Goal: Information Seeking & Learning: Learn about a topic

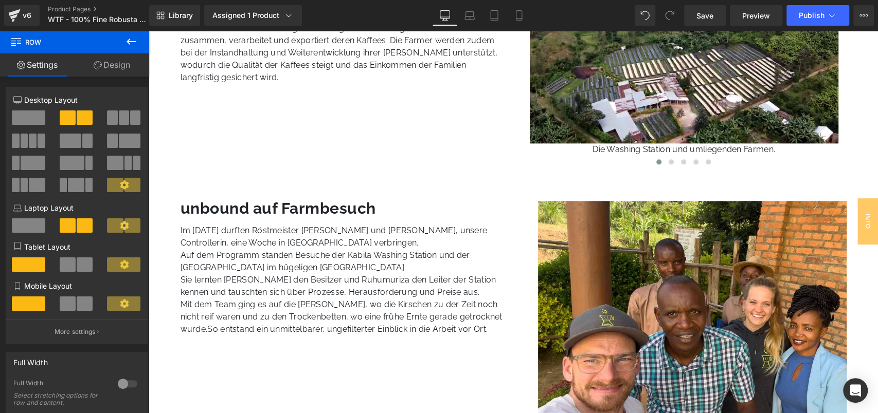
scroll to position [813, 0]
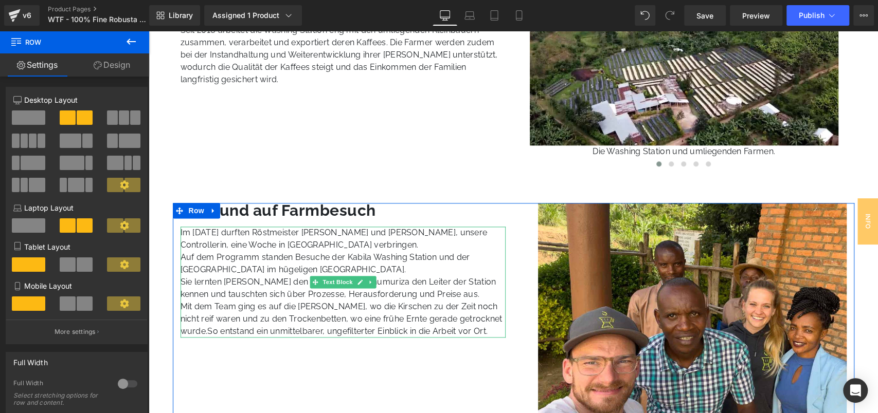
click at [241, 285] on p "Sie lernten [PERSON_NAME] den Besitzer und Ruhumuriza den Leiter der Station ke…" at bounding box center [342, 288] width 325 height 25
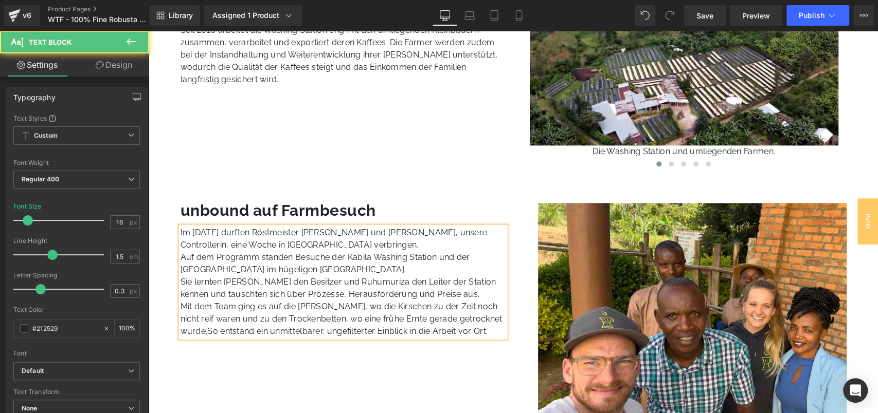
click at [244, 286] on p "Sie lernten [PERSON_NAME] den Besitzer und Ruhumuriza den Leiter der Station ke…" at bounding box center [342, 288] width 325 height 25
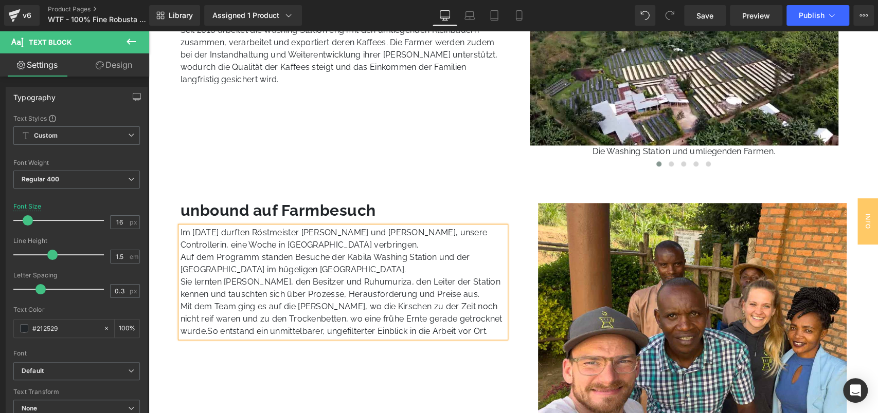
click at [289, 256] on p "Auf dem Programm standen Besuche der Kabila Washing Station und der [GEOGRAPHIC…" at bounding box center [342, 263] width 325 height 25
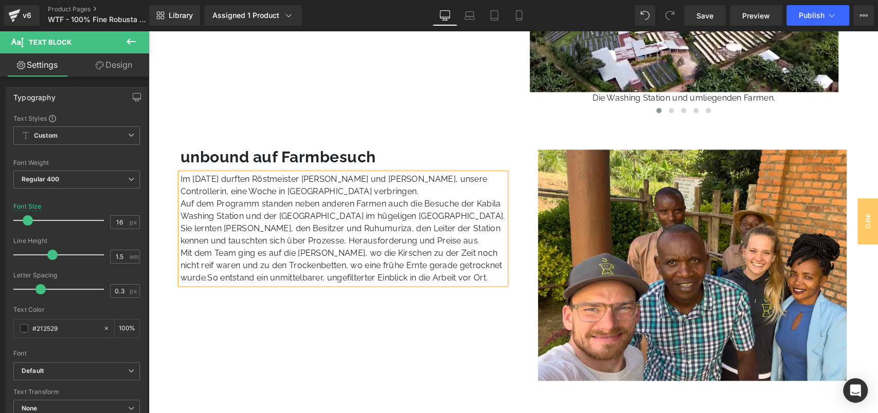
scroll to position [861, 0]
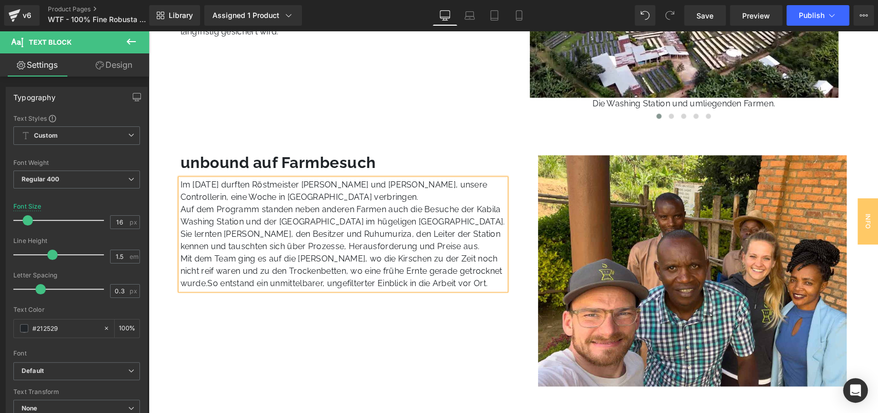
click at [263, 221] on p "Auf dem Programm standen neben anderen Farmen auch die Besuche der Kabila Washi…" at bounding box center [342, 216] width 325 height 25
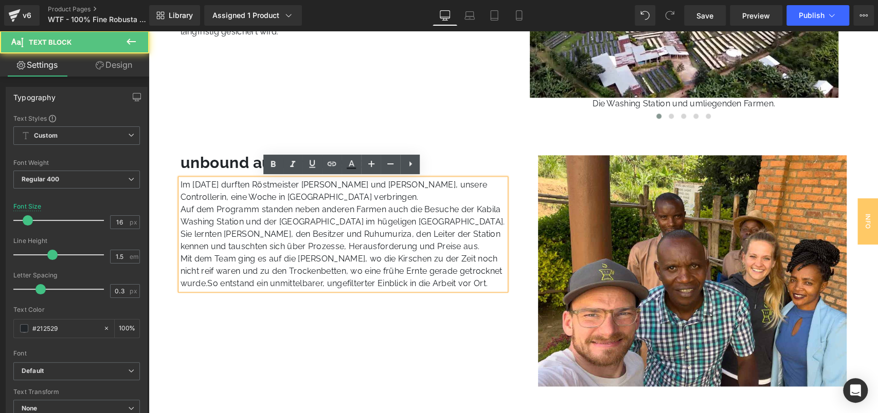
click at [277, 221] on p "Auf dem Programm standen neben anderen Farmen auch die Besuche der Kabila Washi…" at bounding box center [342, 216] width 325 height 25
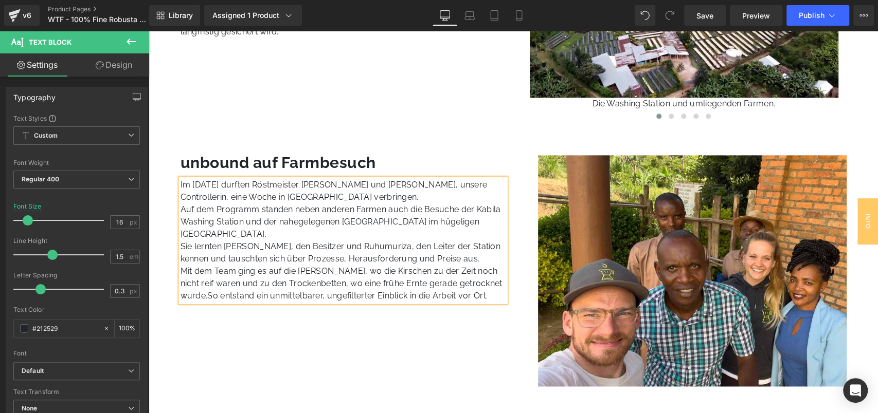
click at [388, 221] on p "Auf dem Programm standen neben anderen Farmen auch die Besuche der Kabila Washi…" at bounding box center [342, 222] width 325 height 37
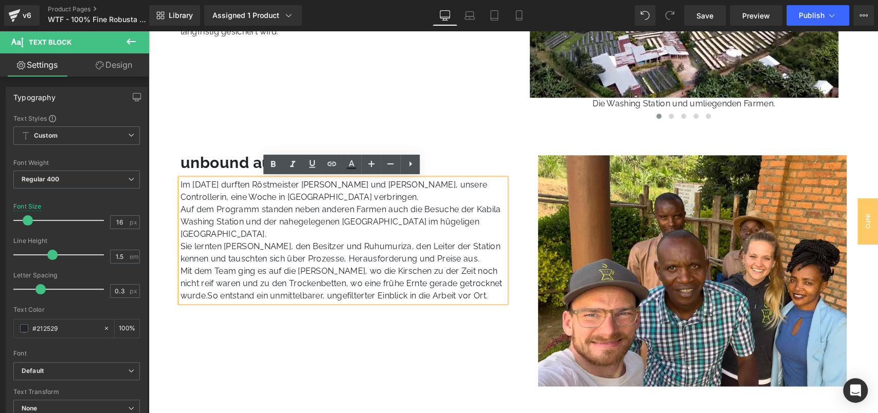
drag, startPoint x: 388, startPoint y: 221, endPoint x: 392, endPoint y: 216, distance: 6.2
click at [392, 216] on p "Auf dem Programm standen neben anderen Farmen auch die Besuche der Kabila Washi…" at bounding box center [342, 222] width 325 height 37
drag, startPoint x: 220, startPoint y: 235, endPoint x: 388, endPoint y: 225, distance: 168.5
click at [388, 225] on p "Auf dem Programm standen neben anderen Farmen auch die Besuche der Kabila Washi…" at bounding box center [342, 222] width 325 height 37
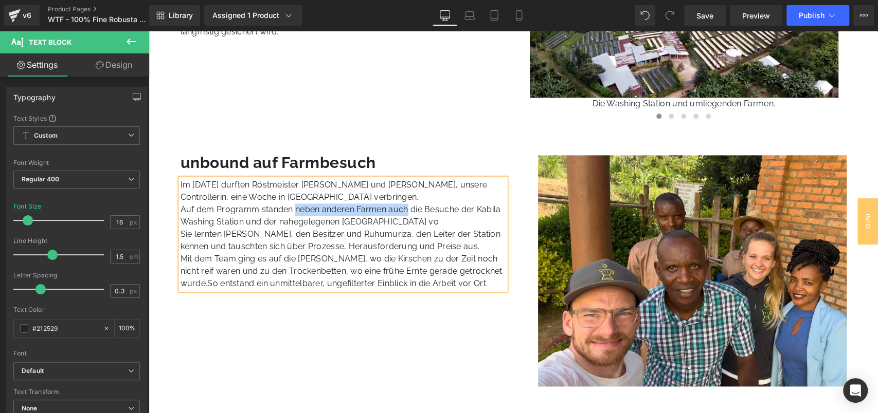
drag, startPoint x: 292, startPoint y: 208, endPoint x: 404, endPoint y: 208, distance: 112.6
click at [404, 208] on p "Auf dem Programm standen neben anderen Farmen auch die Besuche der Kabila Washi…" at bounding box center [342, 216] width 325 height 25
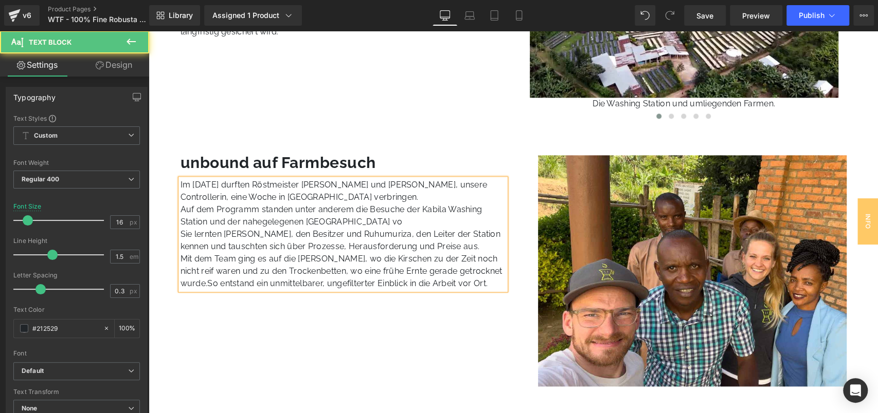
click at [364, 220] on p "Auf dem Programm standen unter anderem die Besuche der Kabila Washing Station u…" at bounding box center [342, 216] width 325 height 25
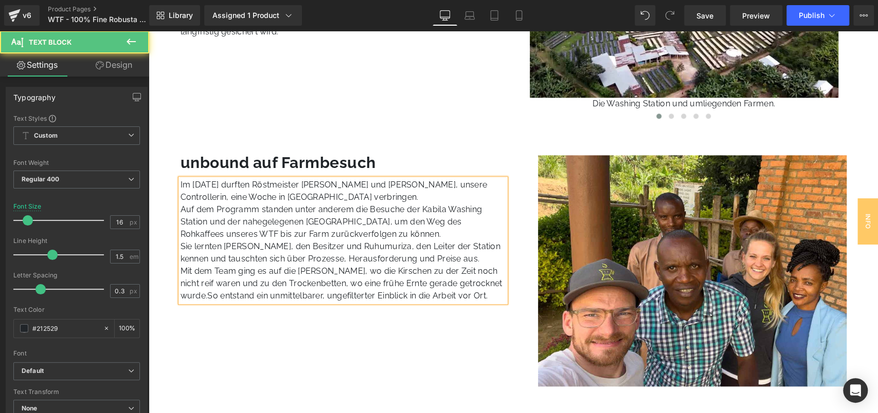
click at [356, 270] on p "Mit dem Team ging es auf die [PERSON_NAME], wo die Kirschen zu der Zeit noch ni…" at bounding box center [342, 283] width 325 height 37
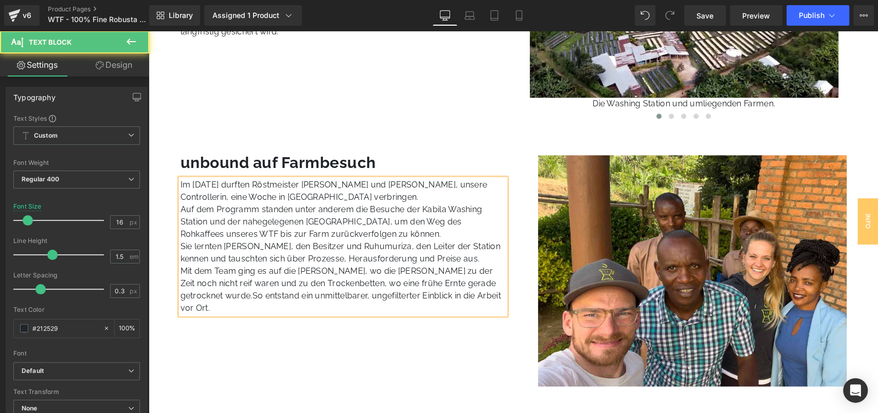
click at [340, 271] on p "Mit dem Team ging es auf die [PERSON_NAME], wo die [PERSON_NAME] zu der Zeit no…" at bounding box center [342, 289] width 325 height 49
click at [368, 270] on p "Mit dem Team ging es auf die [PERSON_NAME], wo sie die Robusta [PERSON_NAME] zu…" at bounding box center [342, 289] width 325 height 49
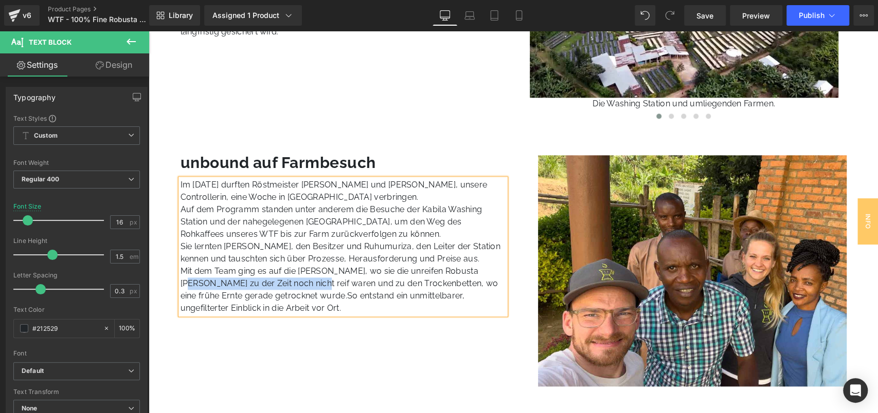
drag, startPoint x: 475, startPoint y: 270, endPoint x: 277, endPoint y: 283, distance: 198.4
click at [277, 283] on p "Mit dem Team ging es auf die [PERSON_NAME], wo sie die unreifen Robusta [PERSON…" at bounding box center [342, 289] width 325 height 49
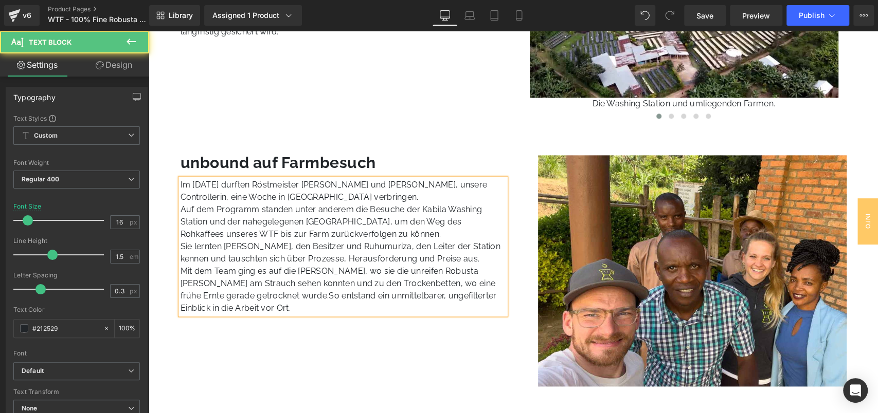
click at [395, 285] on p "Mit dem Team ging es auf die [PERSON_NAME], wo sie die unreifen Robusta [PERSON…" at bounding box center [342, 289] width 325 height 49
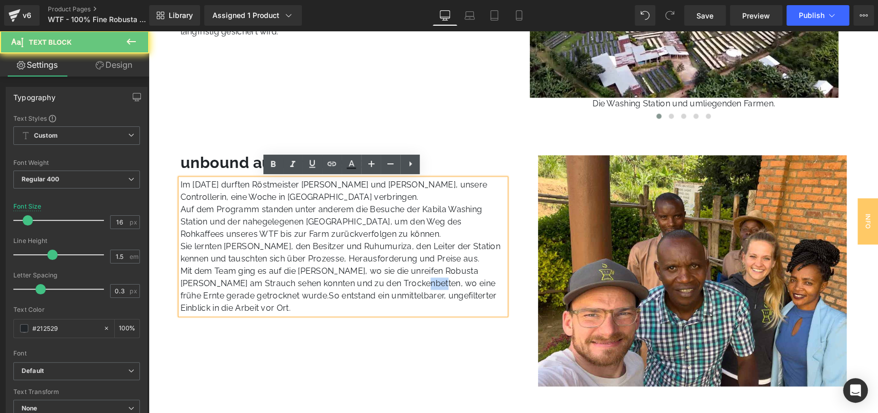
click at [395, 285] on p "Mit dem Team ging es auf die [PERSON_NAME], wo sie die unreifen Robusta [PERSON…" at bounding box center [342, 289] width 325 height 49
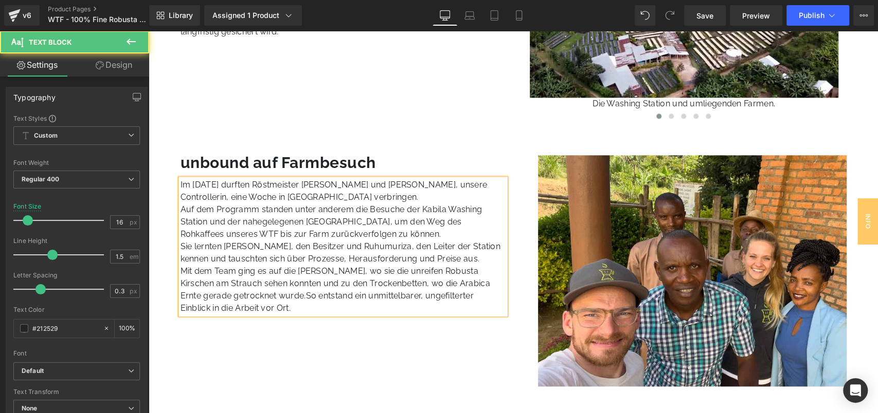
click at [460, 284] on p "Mit dem Team ging es auf die [PERSON_NAME], wo sie die unreifen Robusta Kirsche…" at bounding box center [342, 289] width 325 height 49
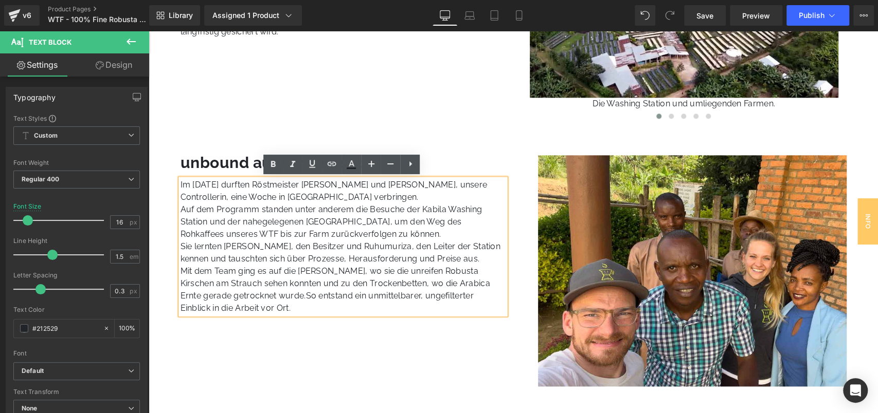
click at [462, 284] on p "Mit dem Team ging es auf die [PERSON_NAME], wo sie die unreifen Robusta Kirsche…" at bounding box center [342, 289] width 325 height 49
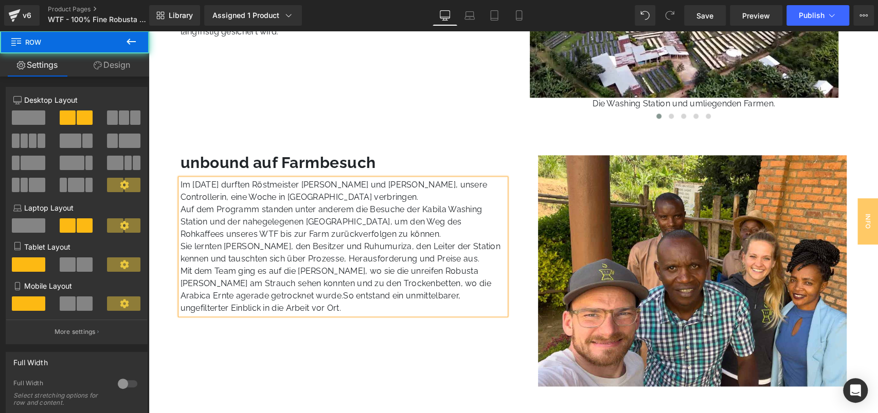
click at [397, 340] on div "unbound auf Farmbesuch Heading Im [DATE] durften Röstmeister [PERSON_NAME] und …" at bounding box center [513, 270] width 681 height 231
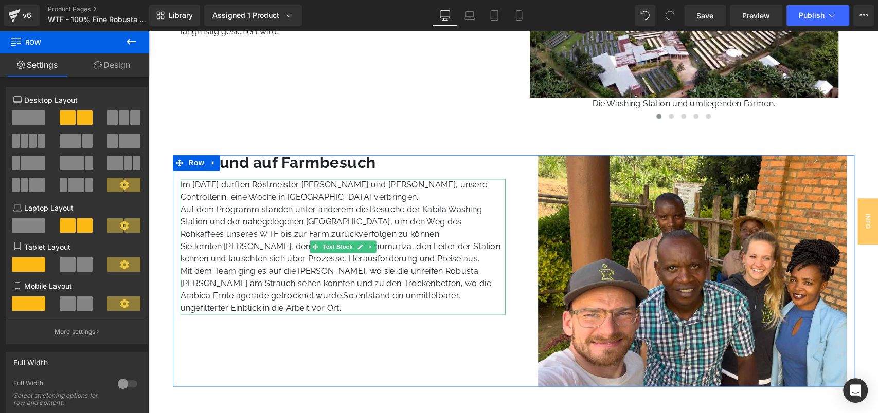
click at [274, 222] on p "Auf dem Programm standen unter anderem die Besuche der Kabila Washing Station u…" at bounding box center [342, 222] width 325 height 37
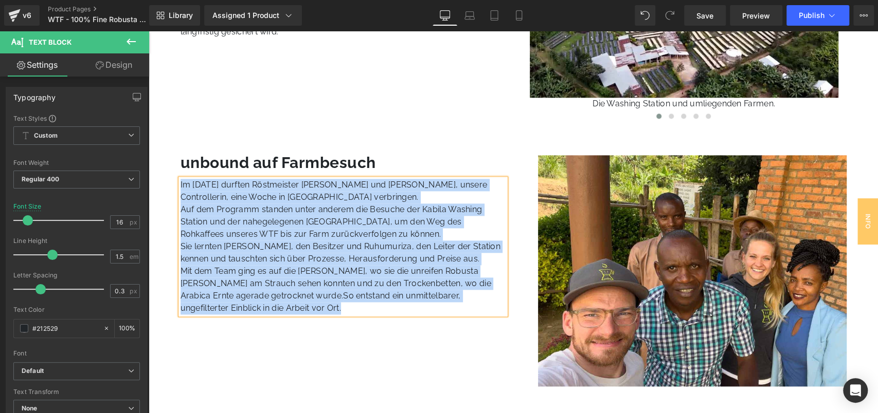
copy div "Im [DATE] durften Röstmeister [PERSON_NAME] und [PERSON_NAME], unsere Controlle…"
